Goal: Task Accomplishment & Management: Manage account settings

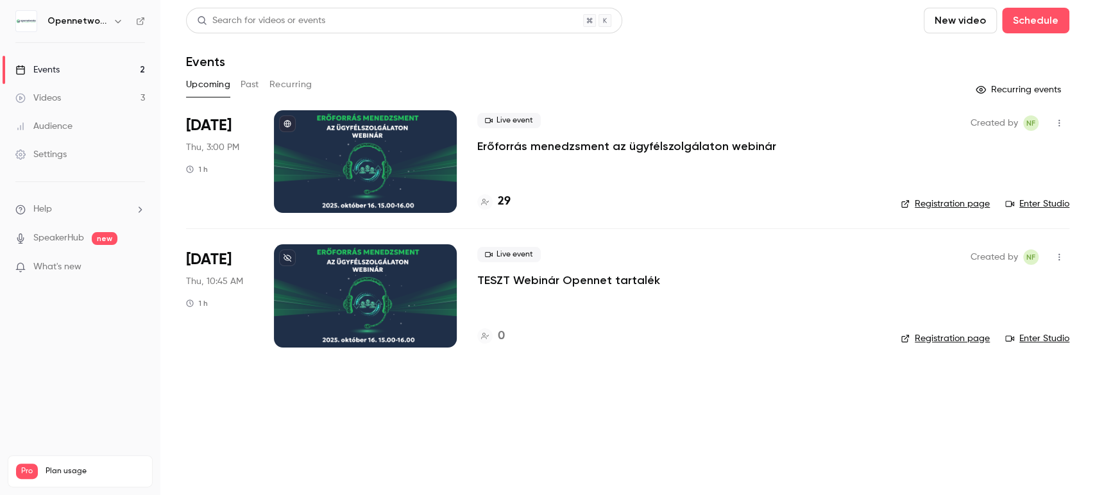
click at [513, 145] on p "Erőforrás menedzsment az ügyfélszolgálaton webinár" at bounding box center [626, 146] width 299 height 15
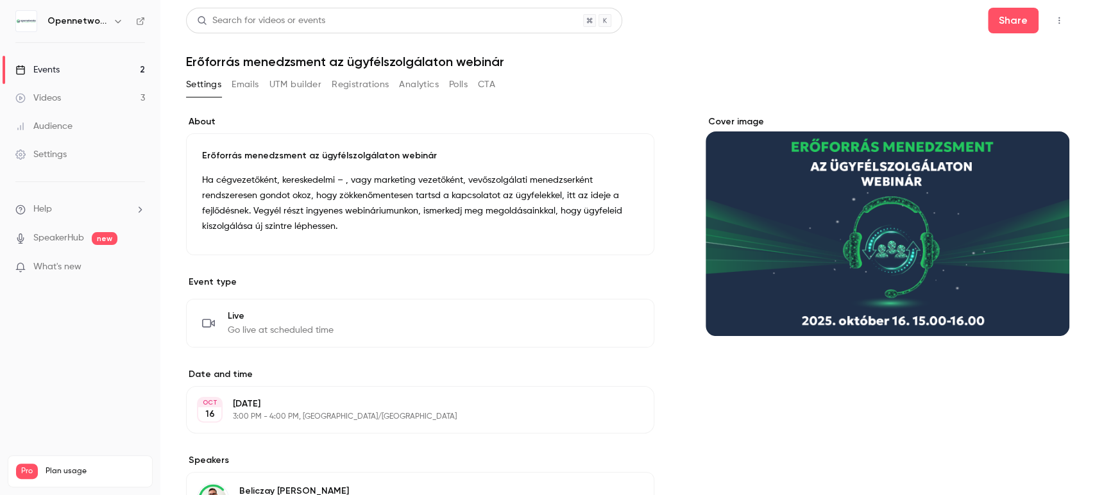
click at [236, 87] on button "Emails" at bounding box center [245, 84] width 27 height 21
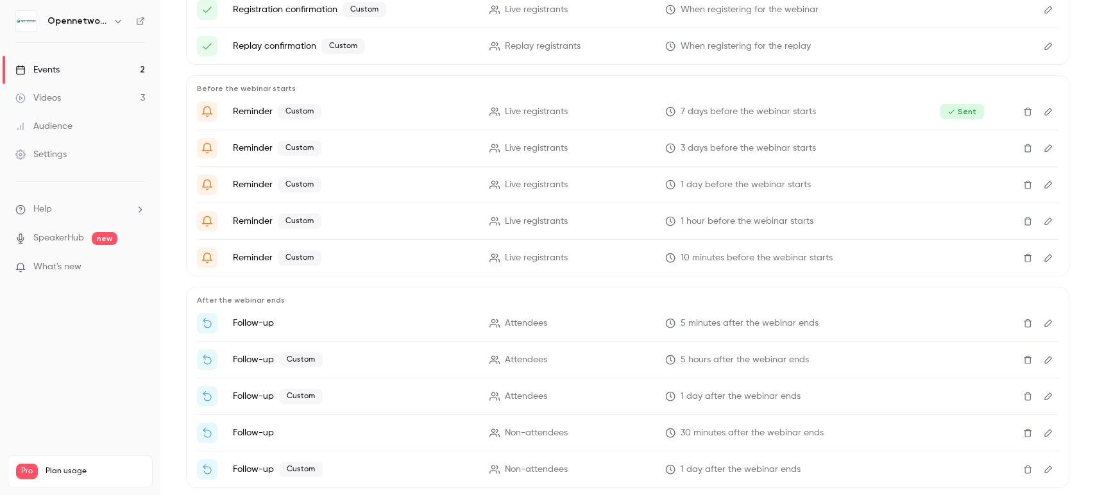
scroll to position [245, 0]
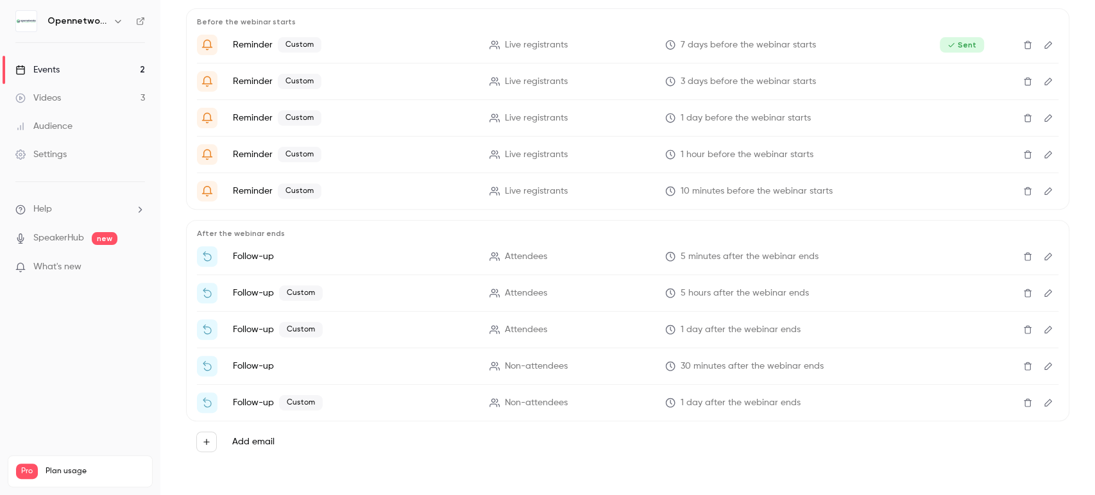
click at [1043, 192] on icon "Edit" at bounding box center [1048, 191] width 10 height 9
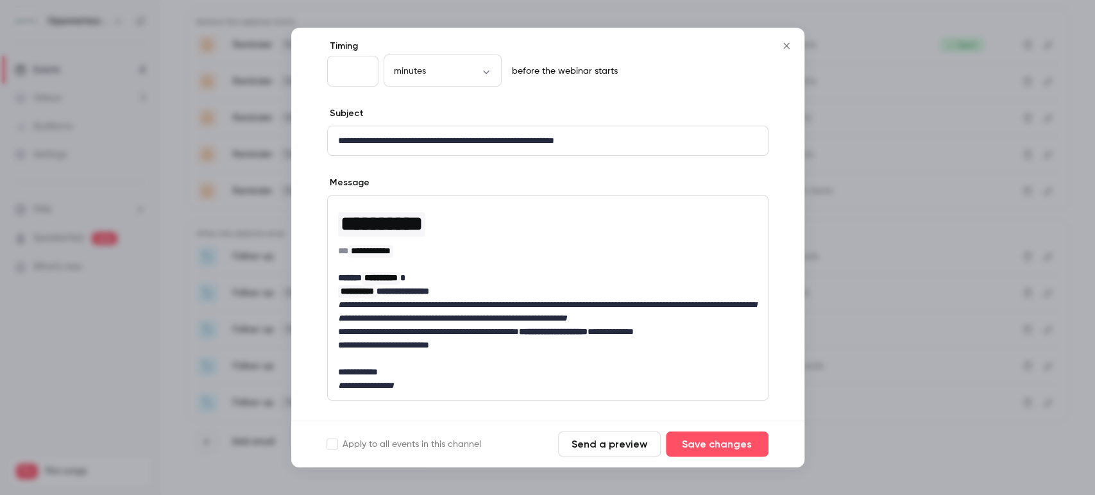
scroll to position [173, 0]
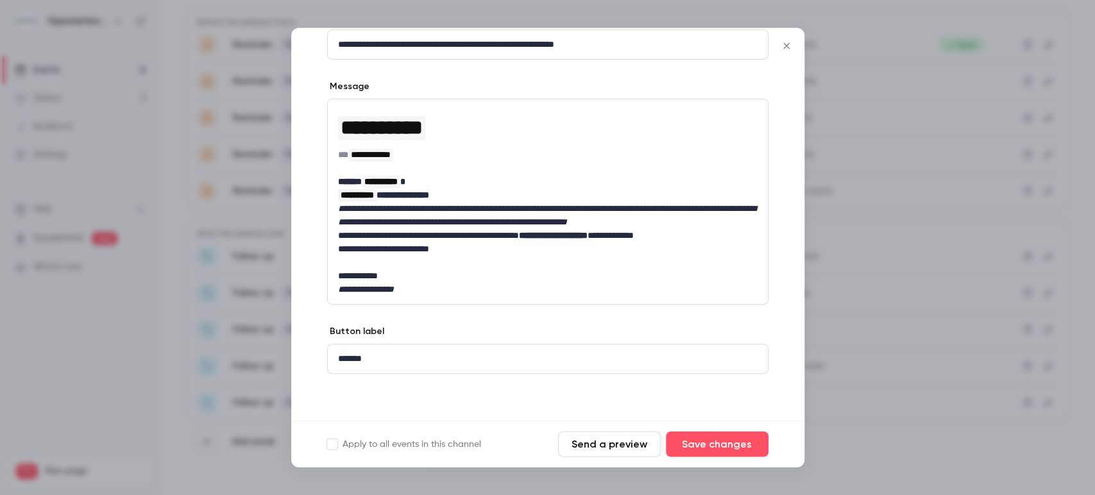
click at [781, 56] on button "Close" at bounding box center [787, 46] width 26 height 26
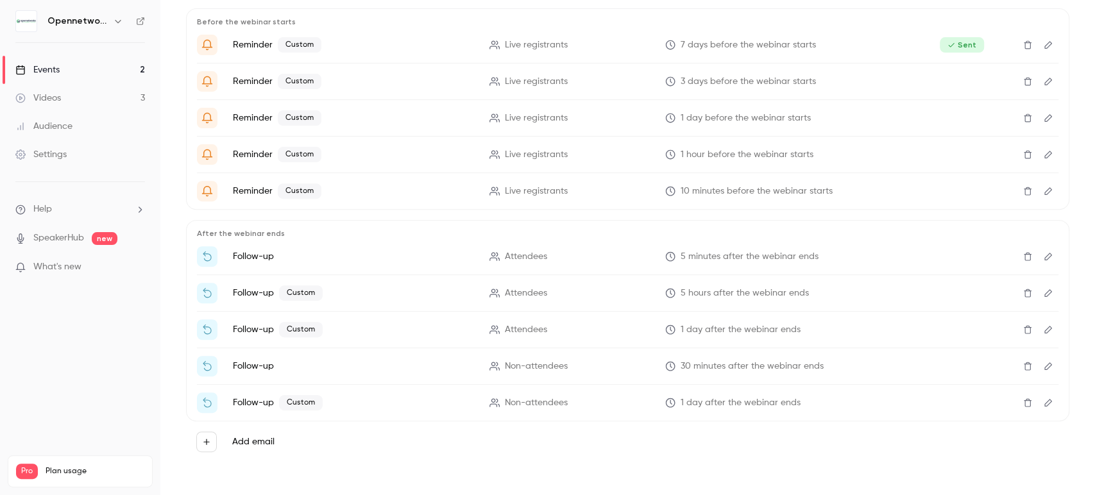
click at [1038, 260] on button "Edit" at bounding box center [1048, 256] width 21 height 21
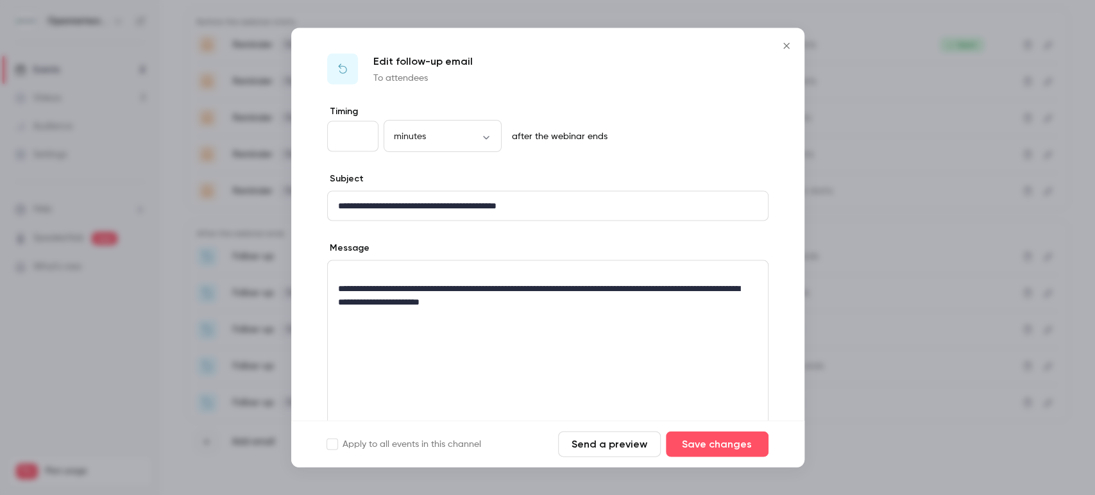
scroll to position [146, 0]
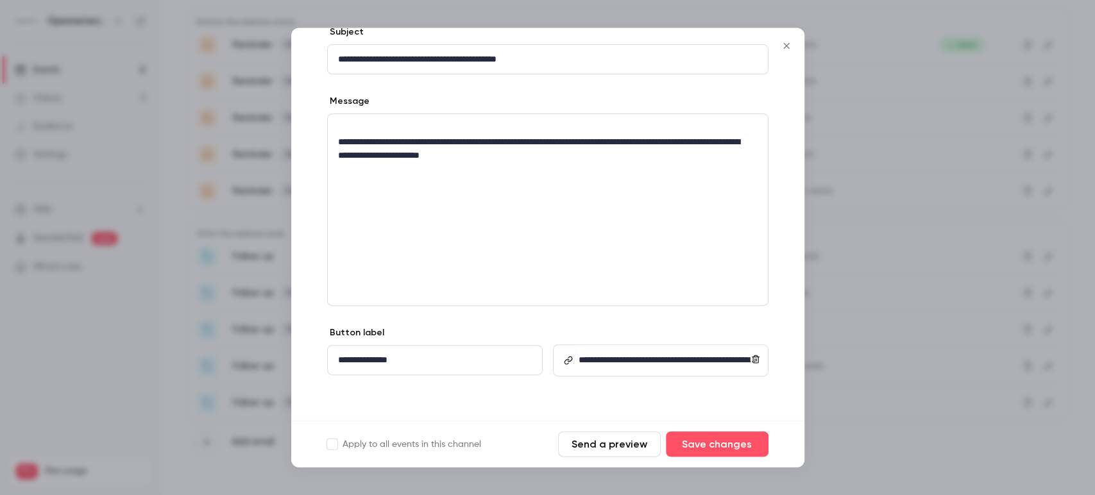
click at [780, 51] on button "Close" at bounding box center [787, 46] width 26 height 26
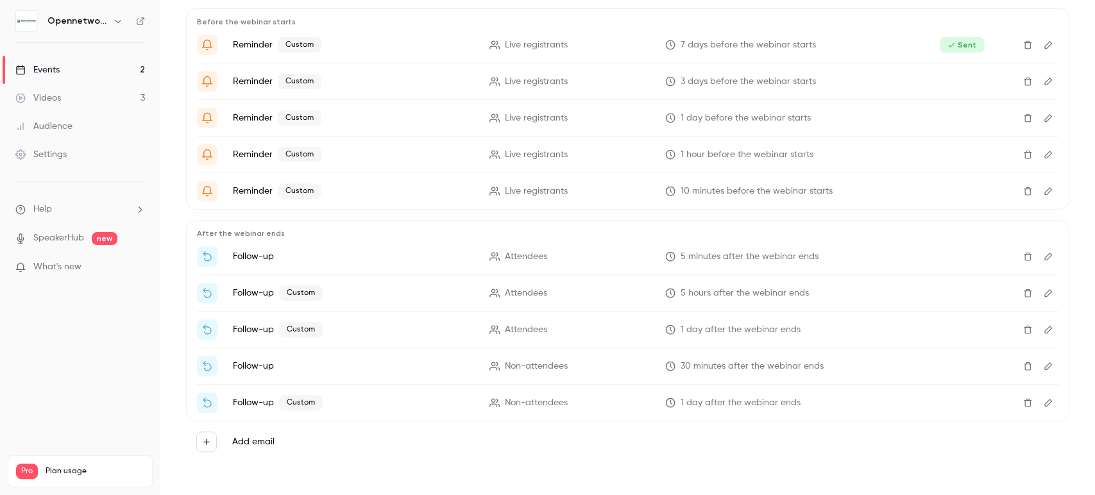
click at [35, 73] on div "Events" at bounding box center [37, 70] width 44 height 13
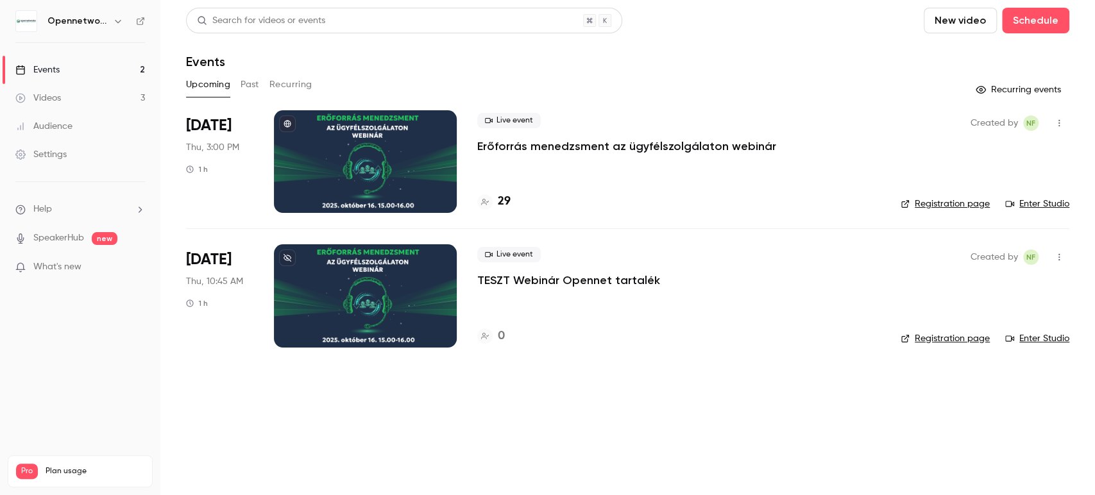
click at [244, 86] on button "Past" at bounding box center [250, 84] width 19 height 21
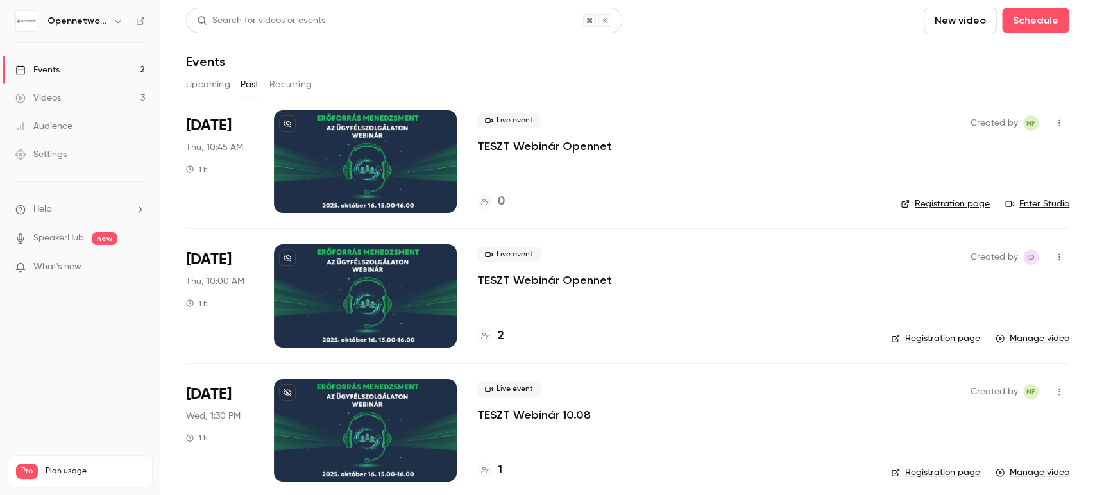
scroll to position [72, 0]
